Goal: Entertainment & Leisure: Consume media (video, audio)

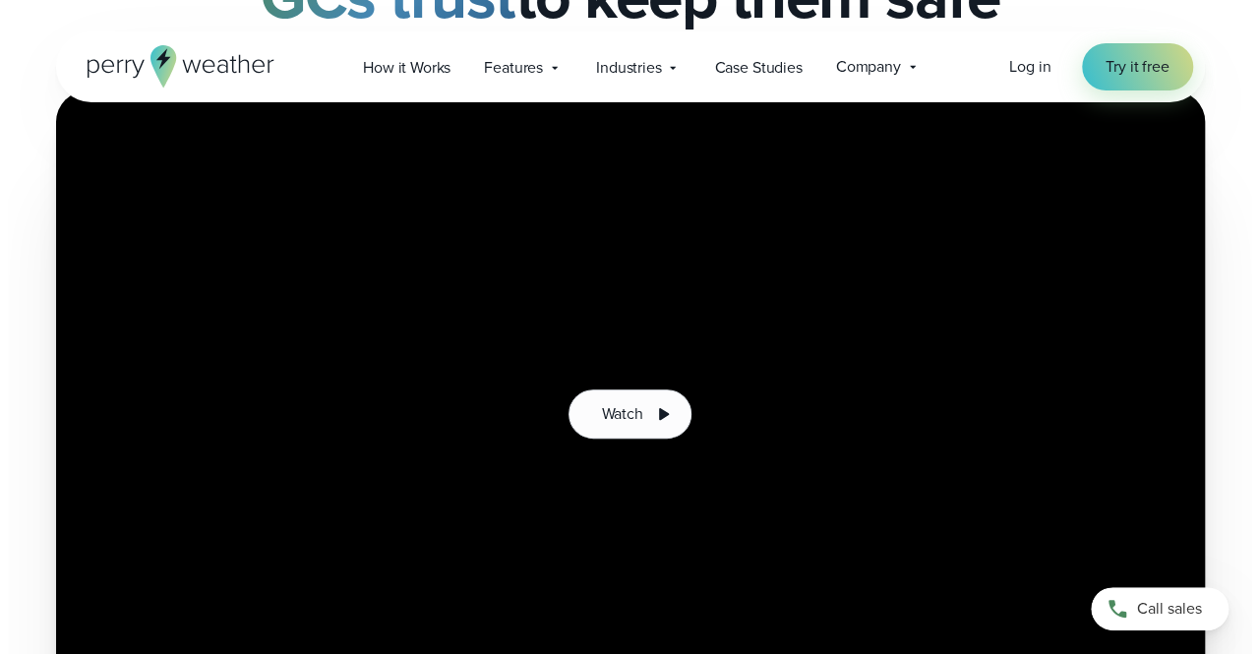
scroll to position [394, 0]
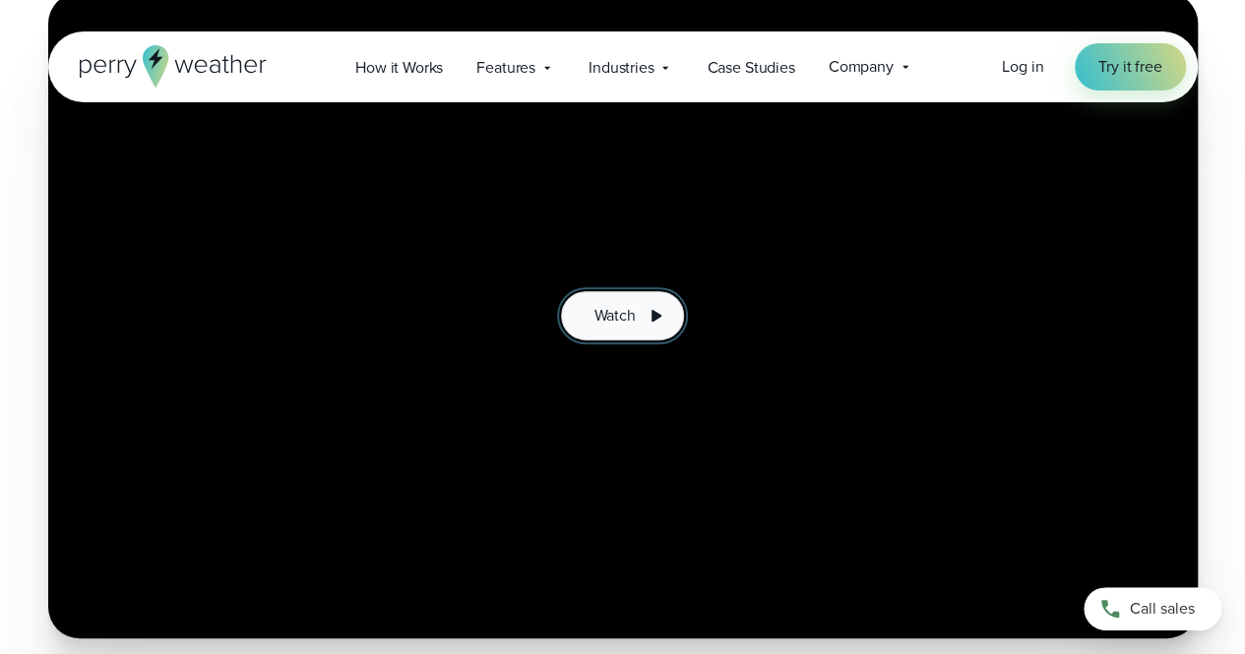
click at [628, 330] on button "Watch" at bounding box center [622, 315] width 122 height 49
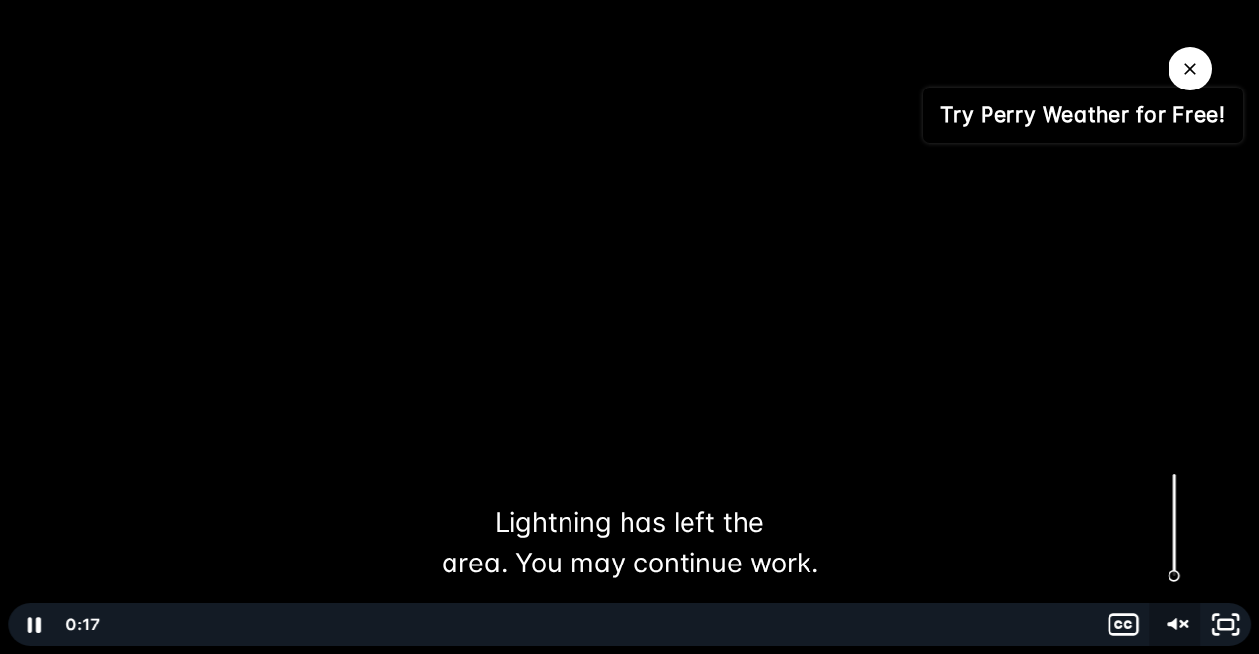
click at [1183, 633] on icon "Unmute" at bounding box center [1174, 624] width 51 height 43
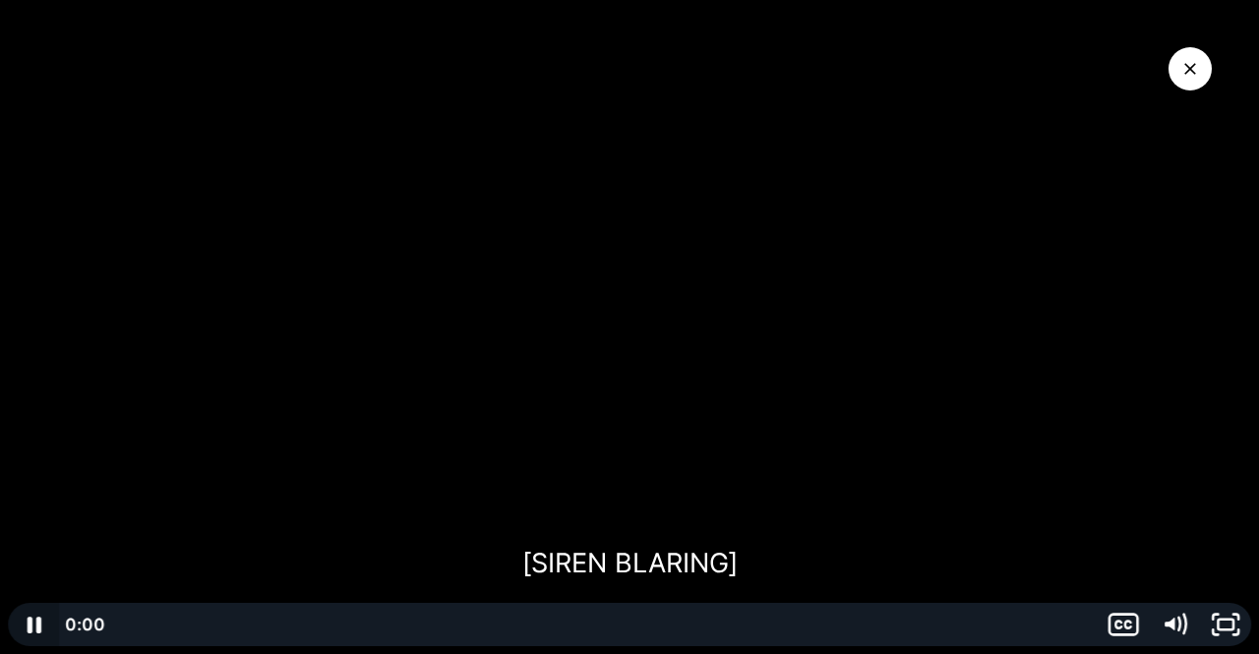
drag, startPoint x: 867, startPoint y: 624, endPoint x: 12, endPoint y: 636, distance: 855.1
click at [12, 636] on div "0:00 0:19" at bounding box center [630, 624] width 1244 height 43
click at [19, 627] on icon "Play Video" at bounding box center [35, 624] width 51 height 43
